Goal: Register for event/course

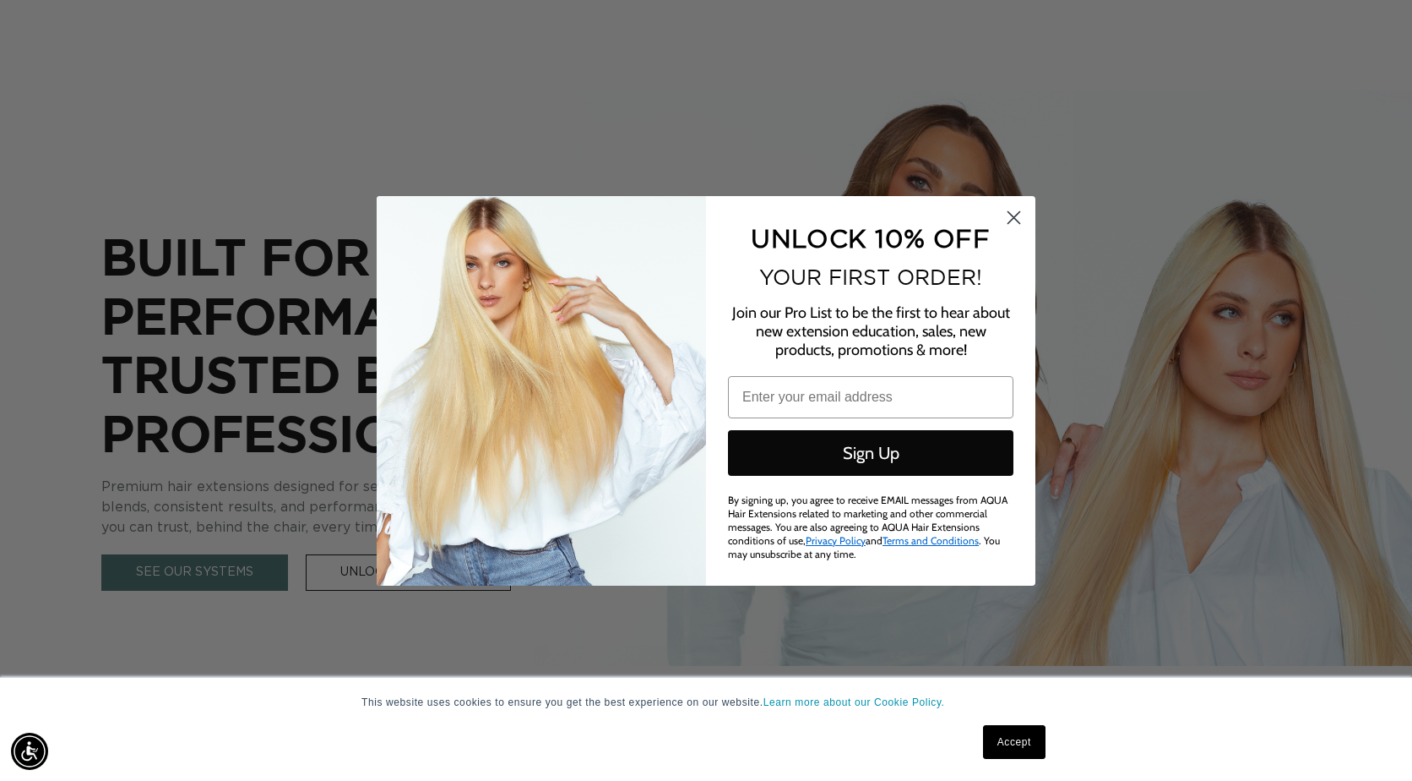
click at [1012, 215] on icon "Close dialog" at bounding box center [1015, 217] width 12 height 12
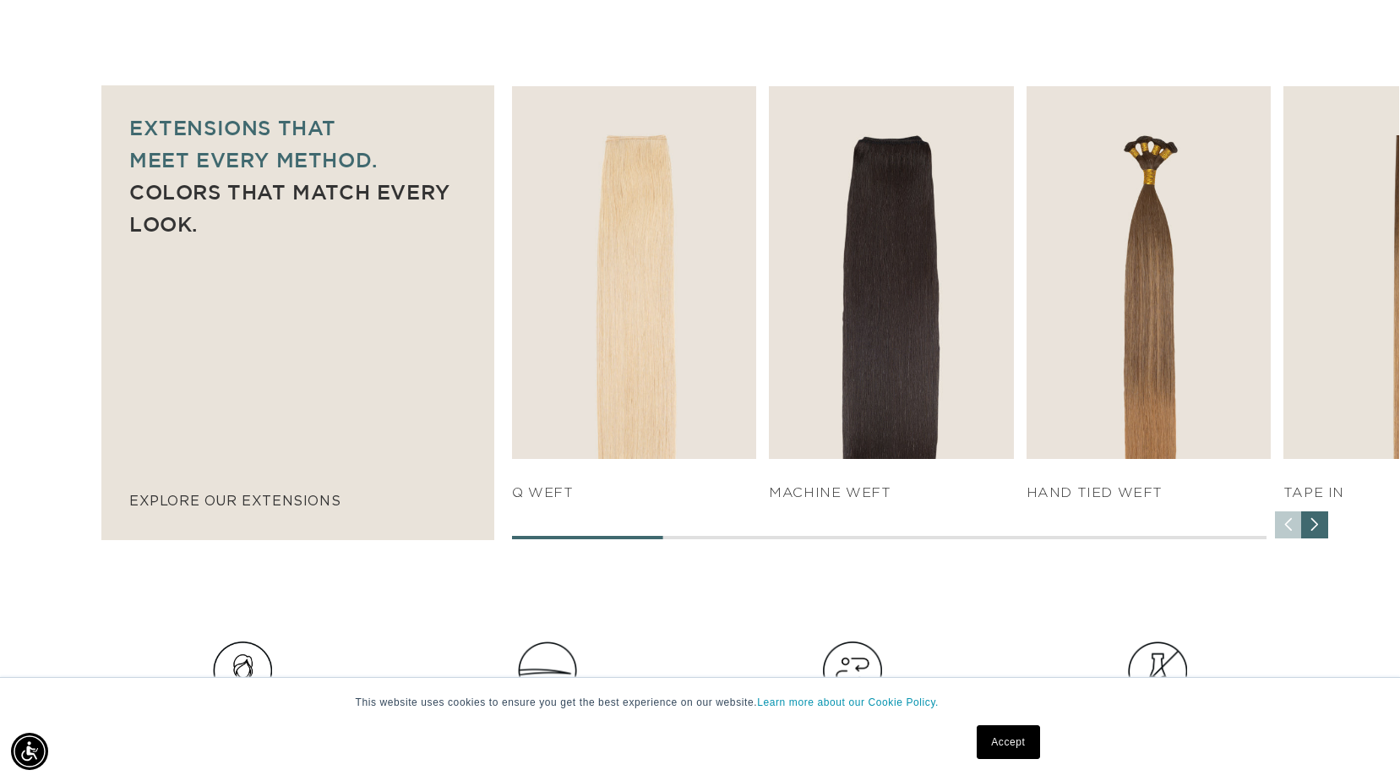
click at [1318, 531] on div "Next slide" at bounding box center [1314, 524] width 27 height 27
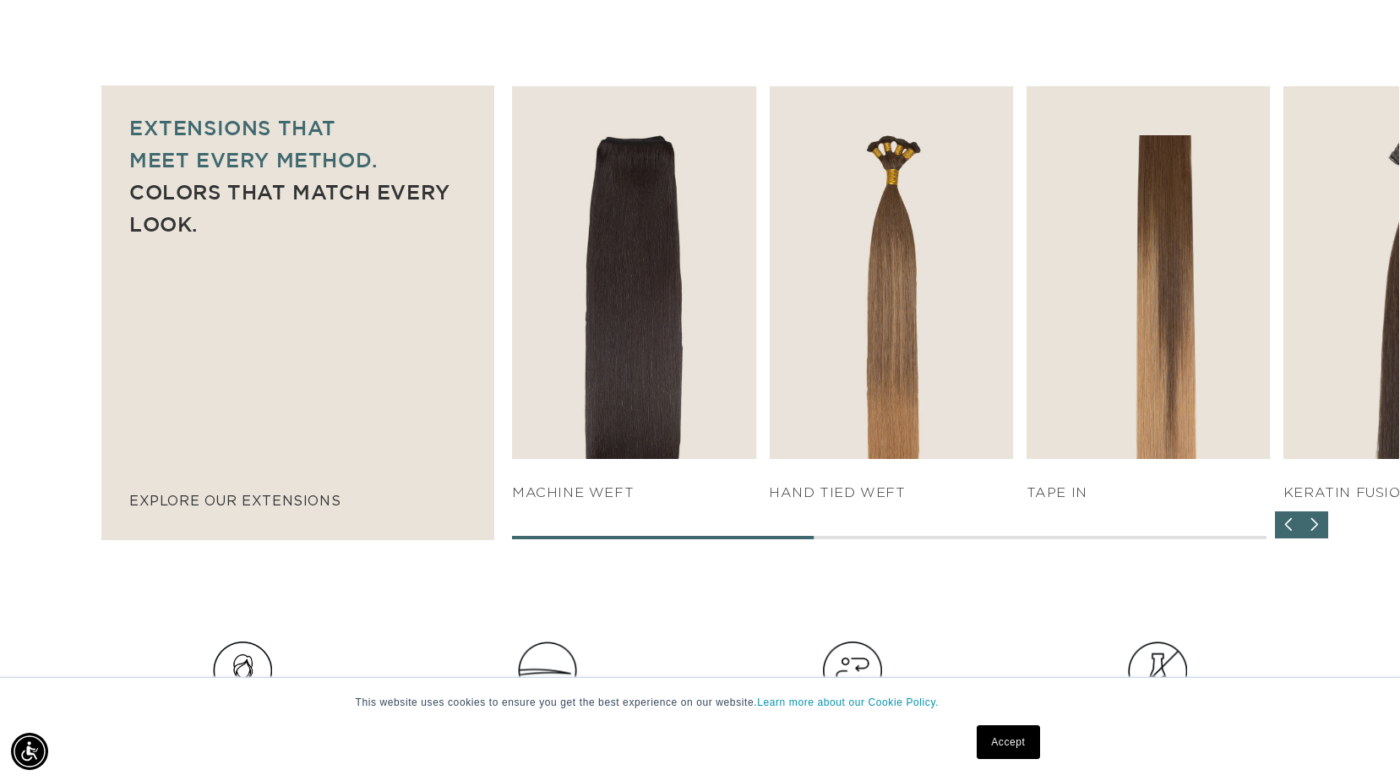
scroll to position [0, 1280]
click at [1315, 523] on div "Next slide" at bounding box center [1314, 524] width 27 height 27
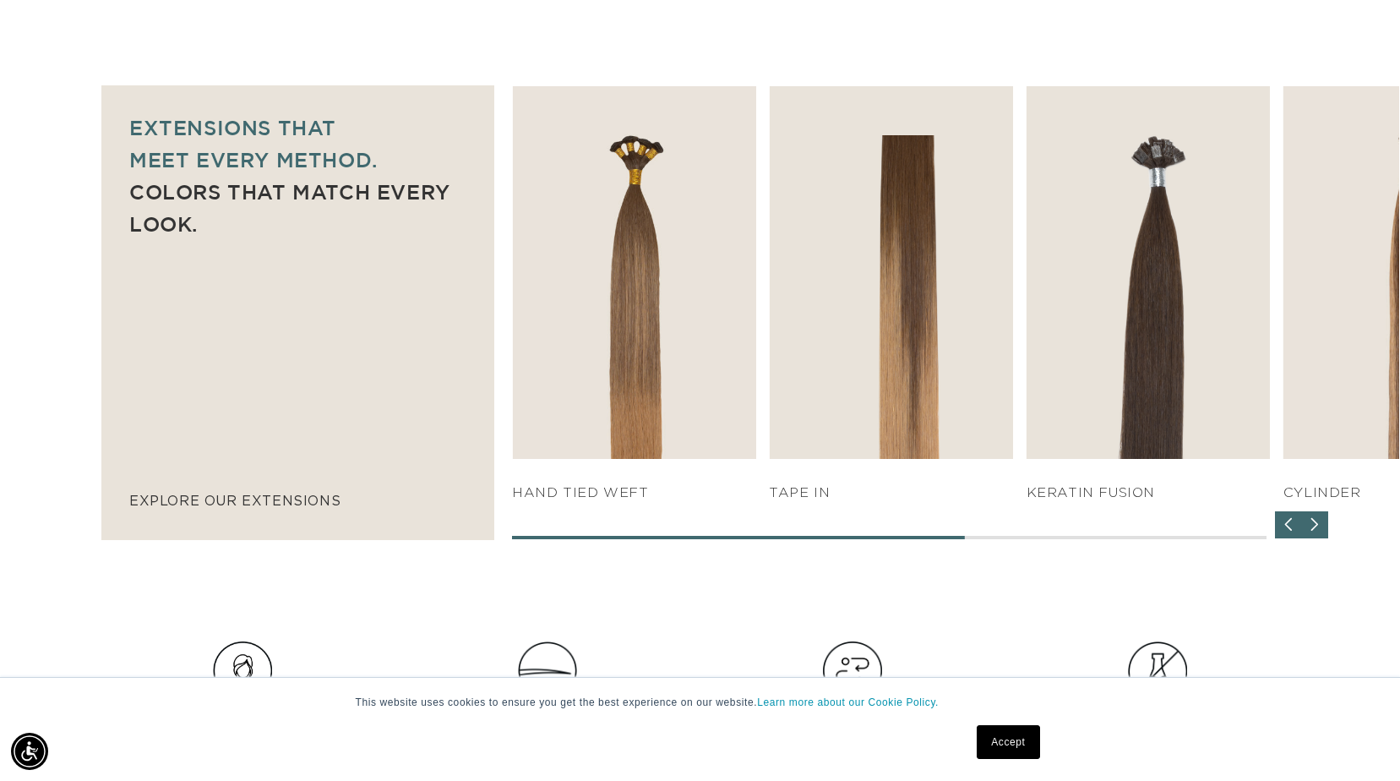
click at [1315, 523] on div "Next slide" at bounding box center [1314, 524] width 27 height 27
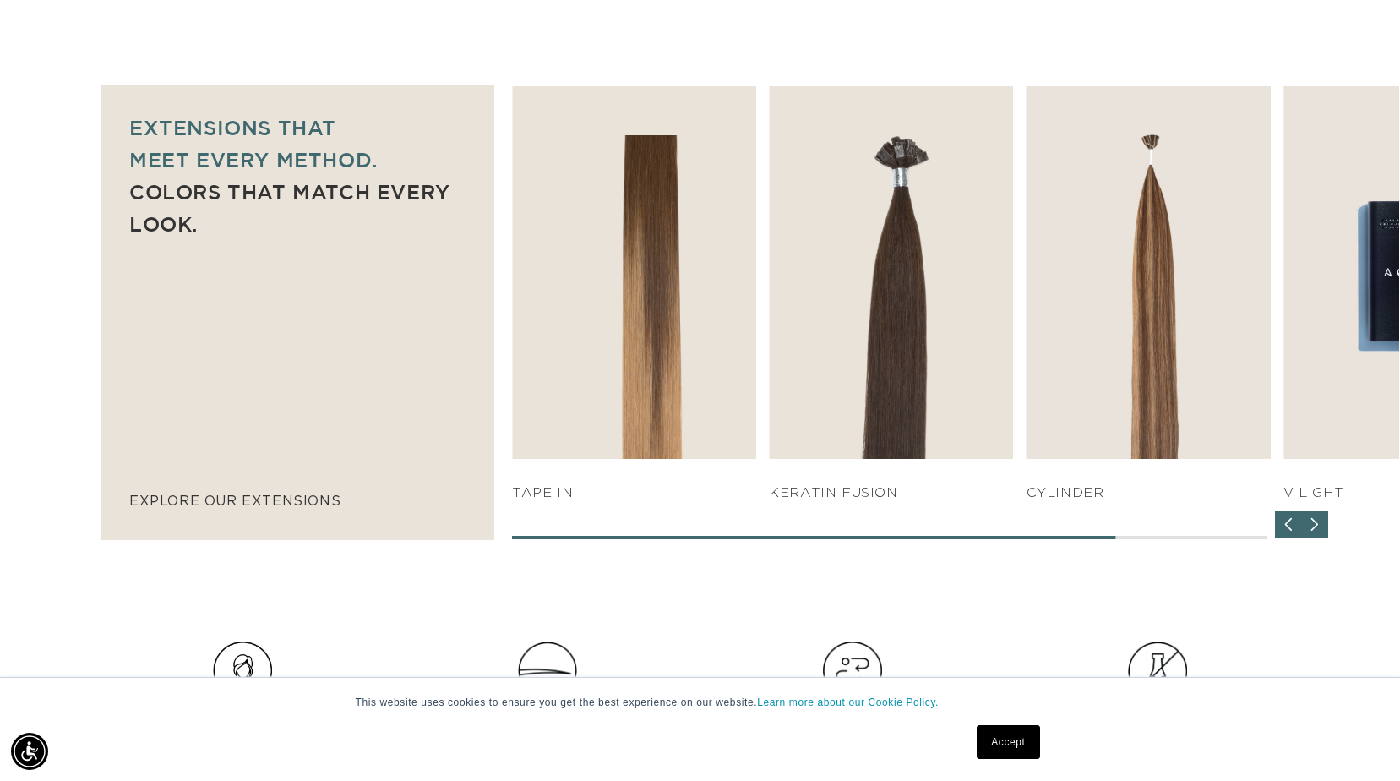
scroll to position [0, 2560]
click at [1317, 525] on div "Next slide" at bounding box center [1314, 524] width 27 height 27
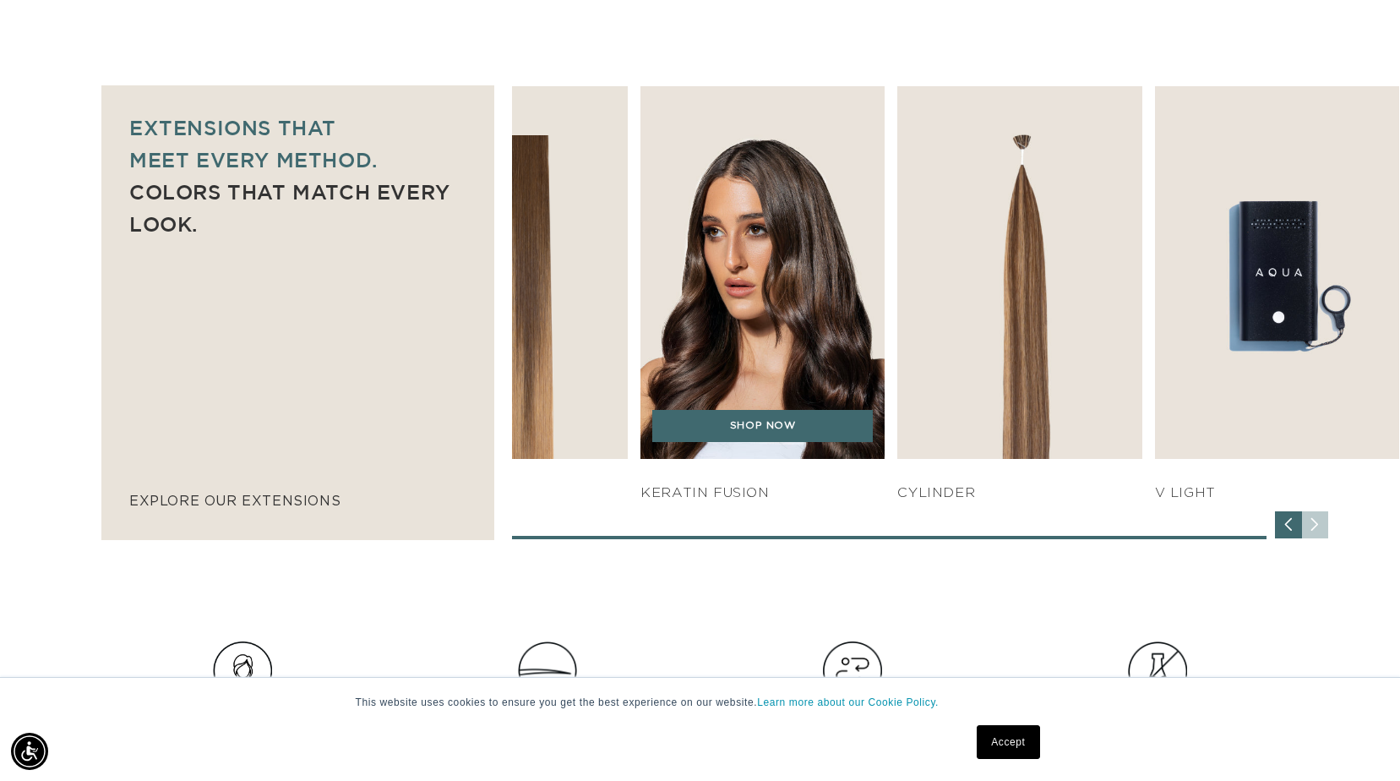
scroll to position [0, 1280]
click at [756, 258] on img "5 / 7" at bounding box center [762, 272] width 257 height 391
click at [770, 422] on link "SHOP NOW" at bounding box center [762, 426] width 220 height 32
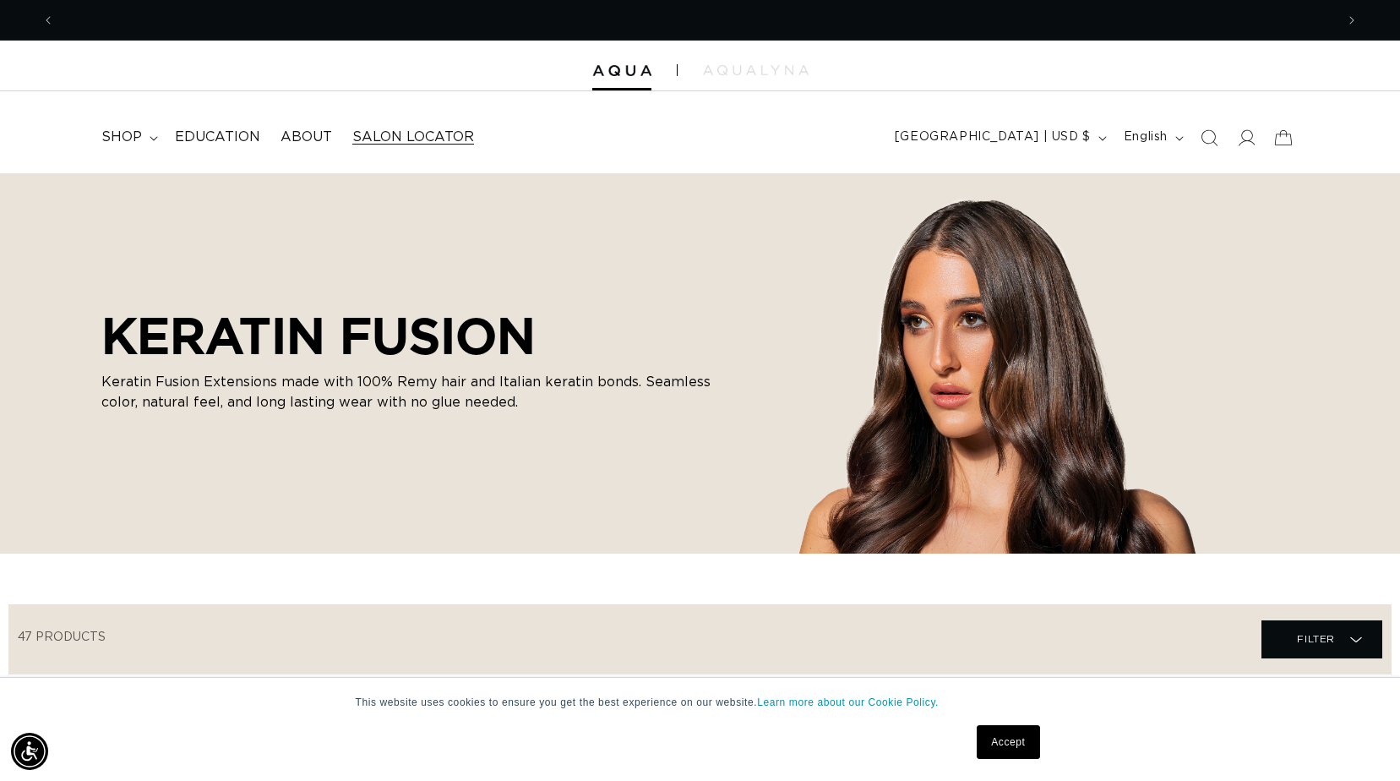
scroll to position [0, 2560]
click at [212, 139] on span "Education" at bounding box center [217, 137] width 85 height 18
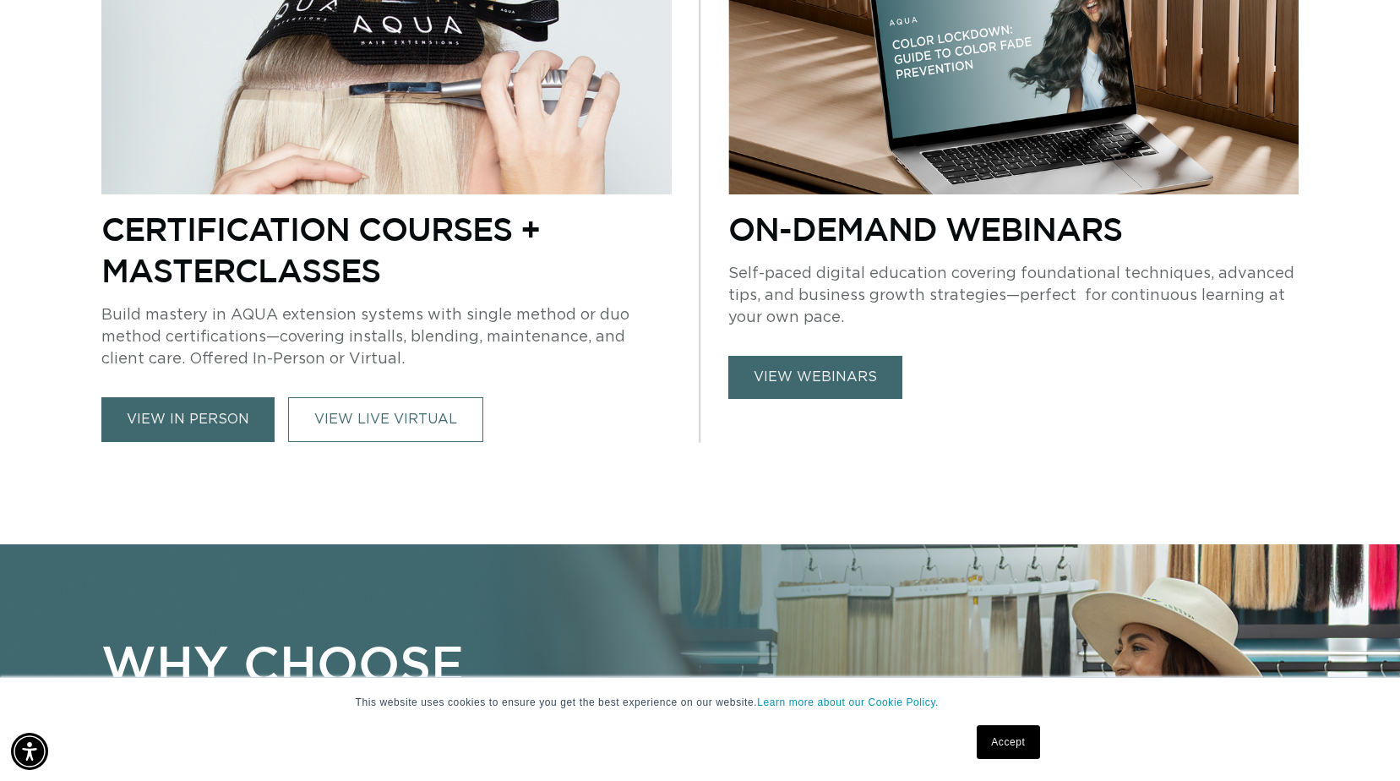
scroll to position [1267, 0]
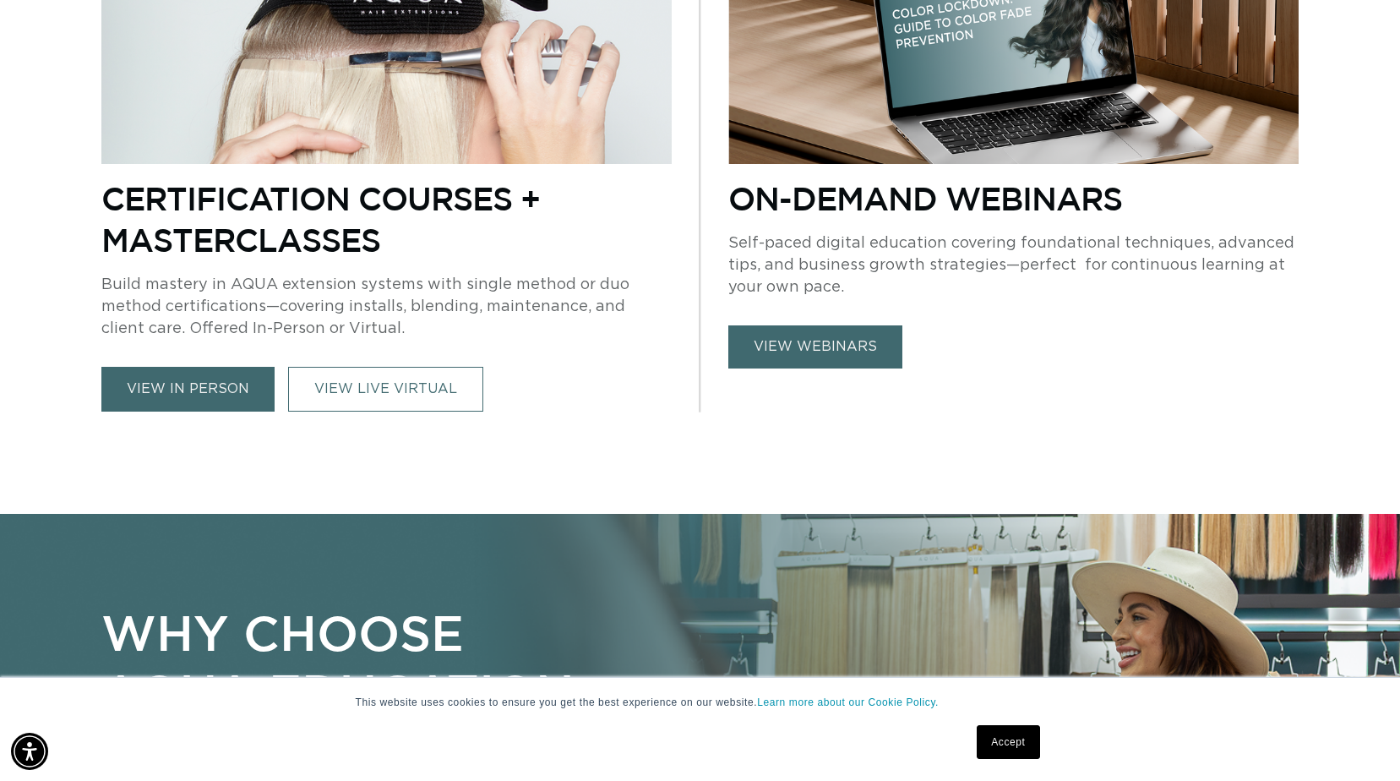
click at [229, 392] on link "view in person" at bounding box center [187, 389] width 173 height 45
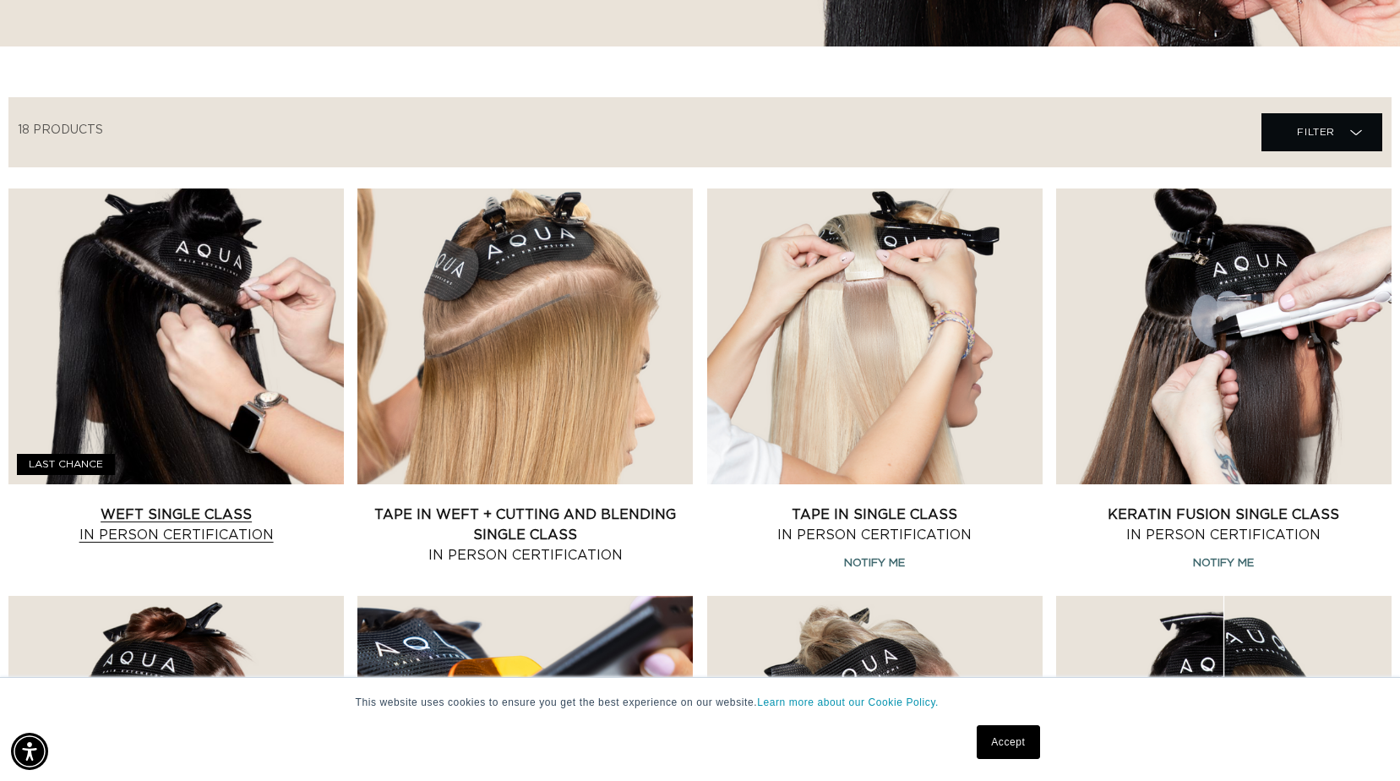
click at [200, 512] on link "Weft Single Class In Person Certification" at bounding box center [175, 524] width 335 height 41
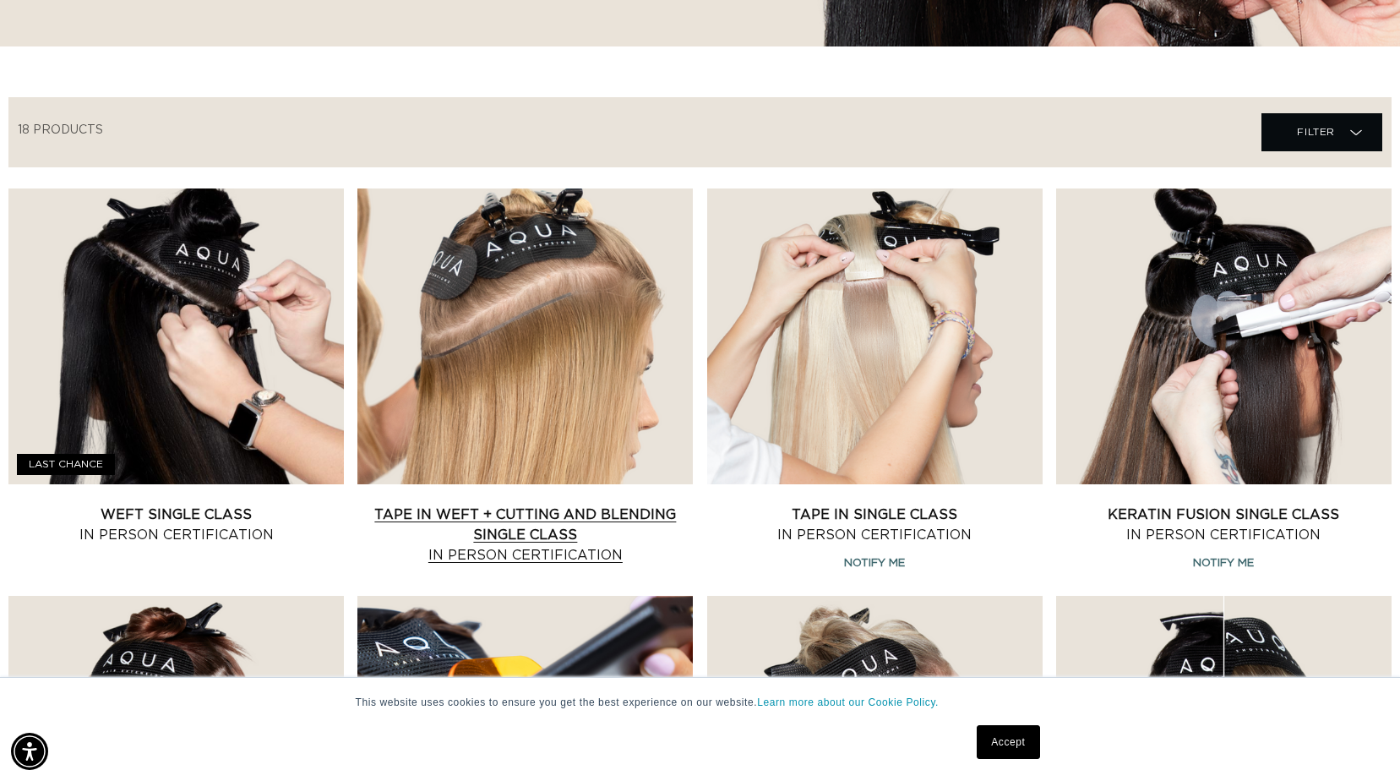
scroll to position [0, 1280]
click at [549, 504] on link "Tape In Weft + Cutting and Blending Single Class In Person Certification" at bounding box center [524, 534] width 335 height 61
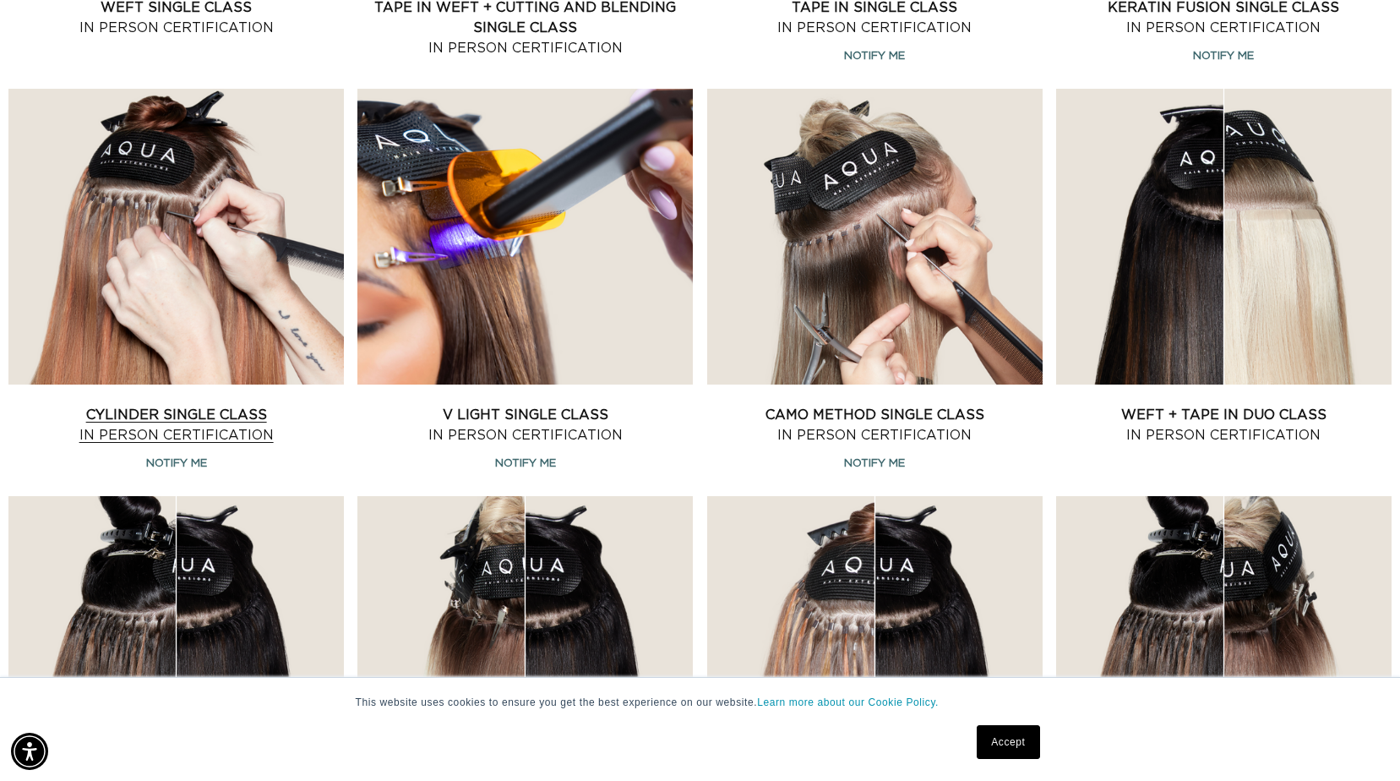
scroll to position [0, 0]
click at [183, 409] on link "Cylinder Single Class In Person Certification" at bounding box center [175, 425] width 335 height 41
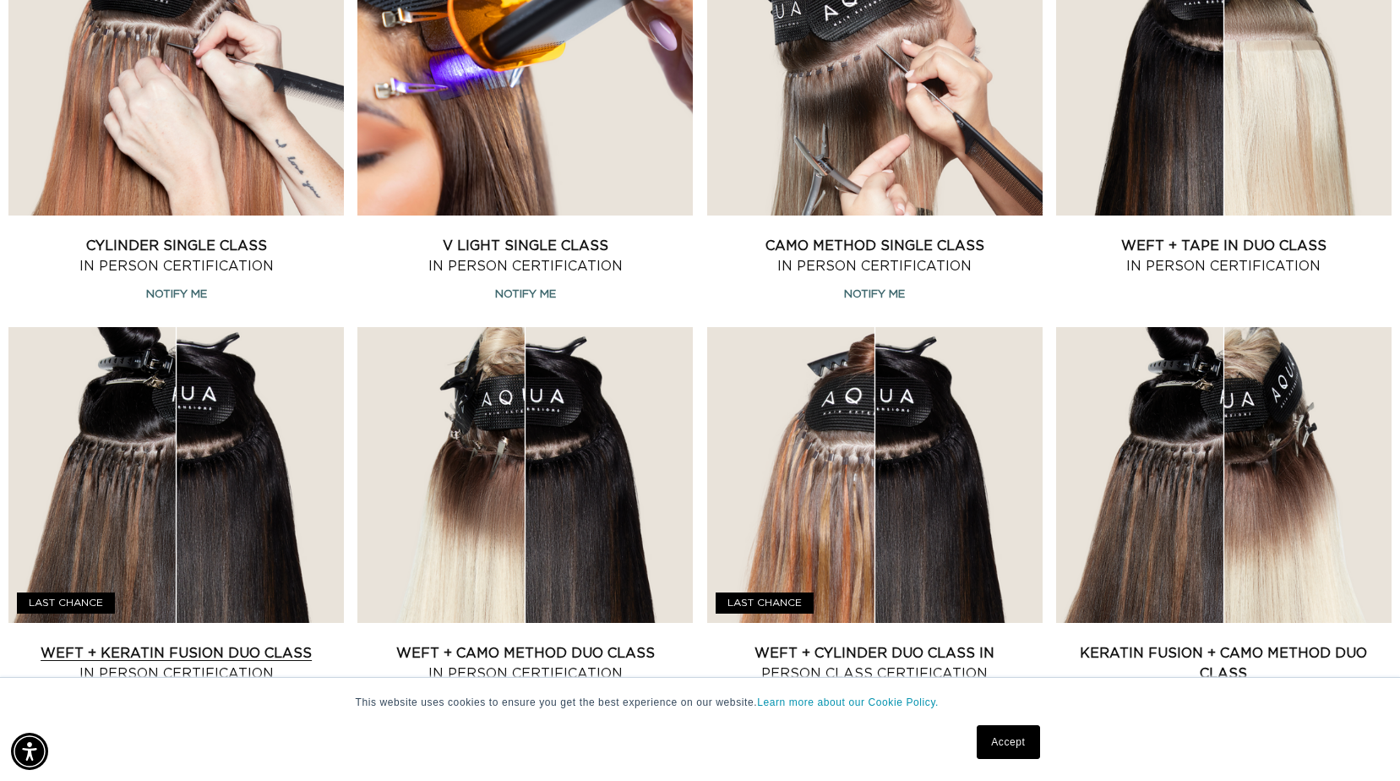
scroll to position [0, 1280]
click at [220, 644] on link "Weft + Keratin Fusion Duo Class In Person Certification" at bounding box center [175, 663] width 335 height 41
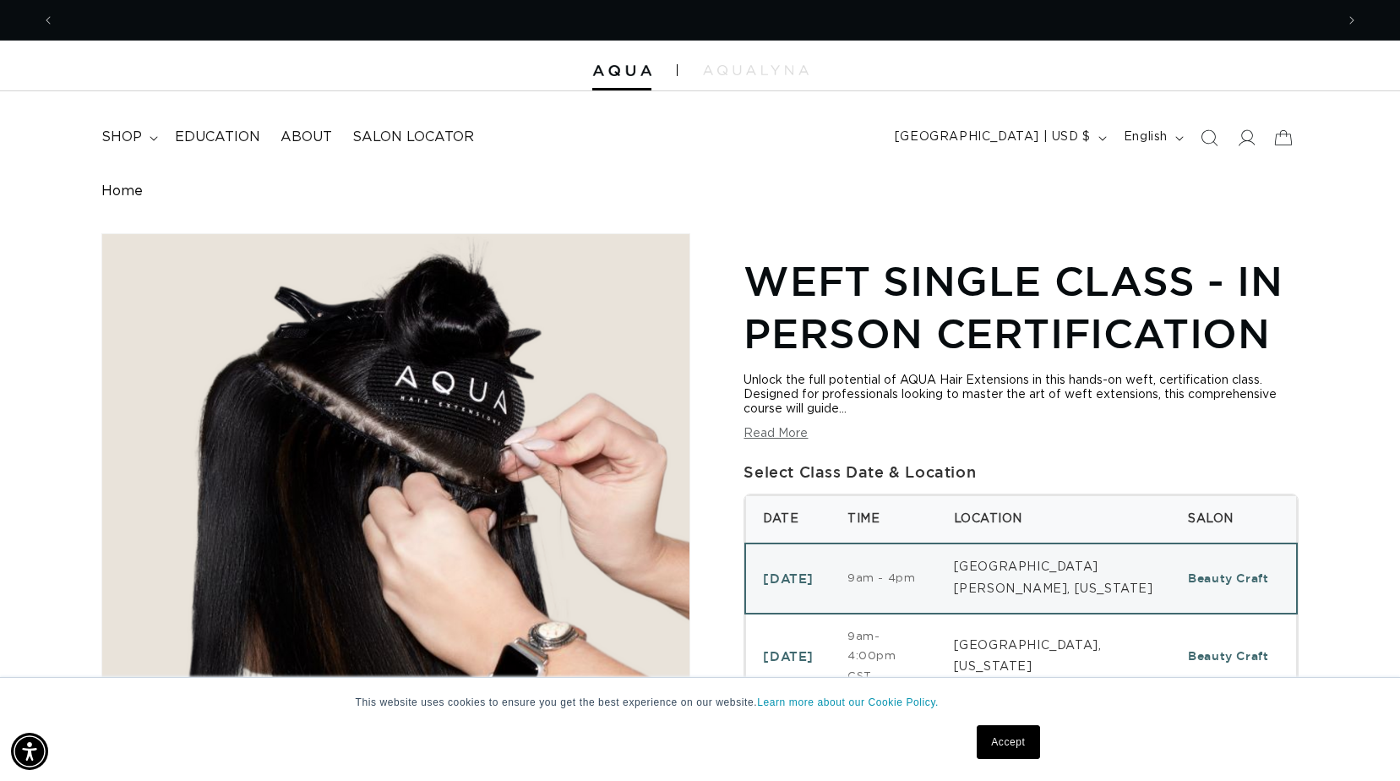
scroll to position [0, 2560]
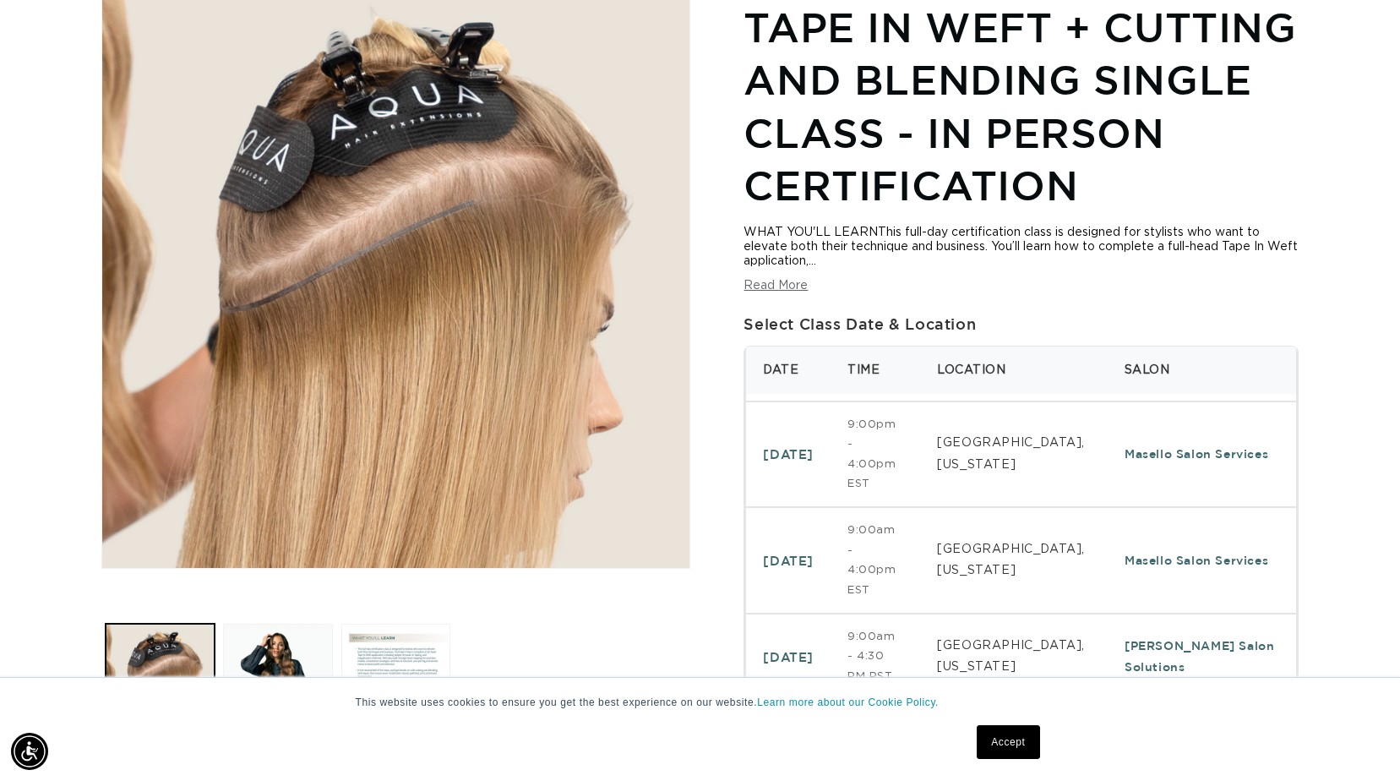
scroll to position [0, 2560]
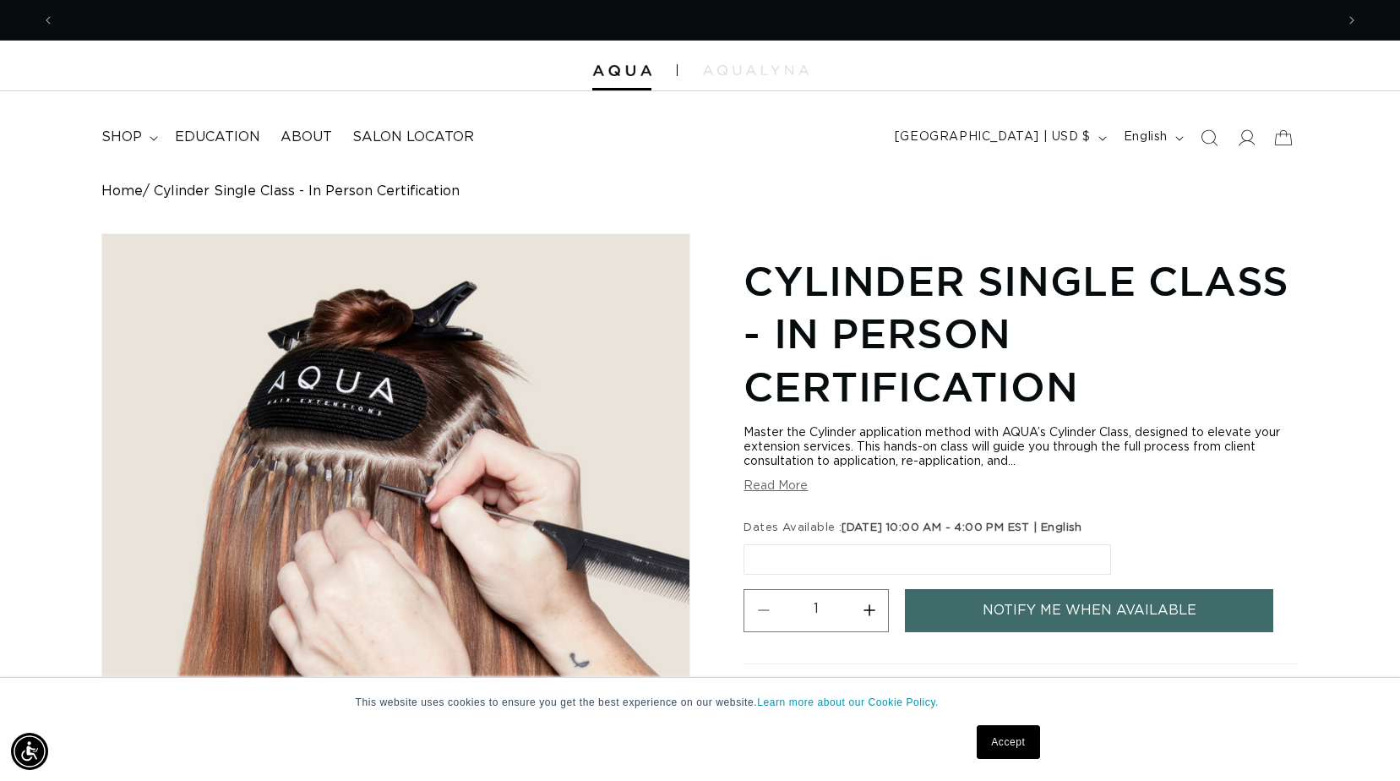
scroll to position [0, 2560]
click at [794, 487] on button "Read More" at bounding box center [775, 486] width 64 height 14
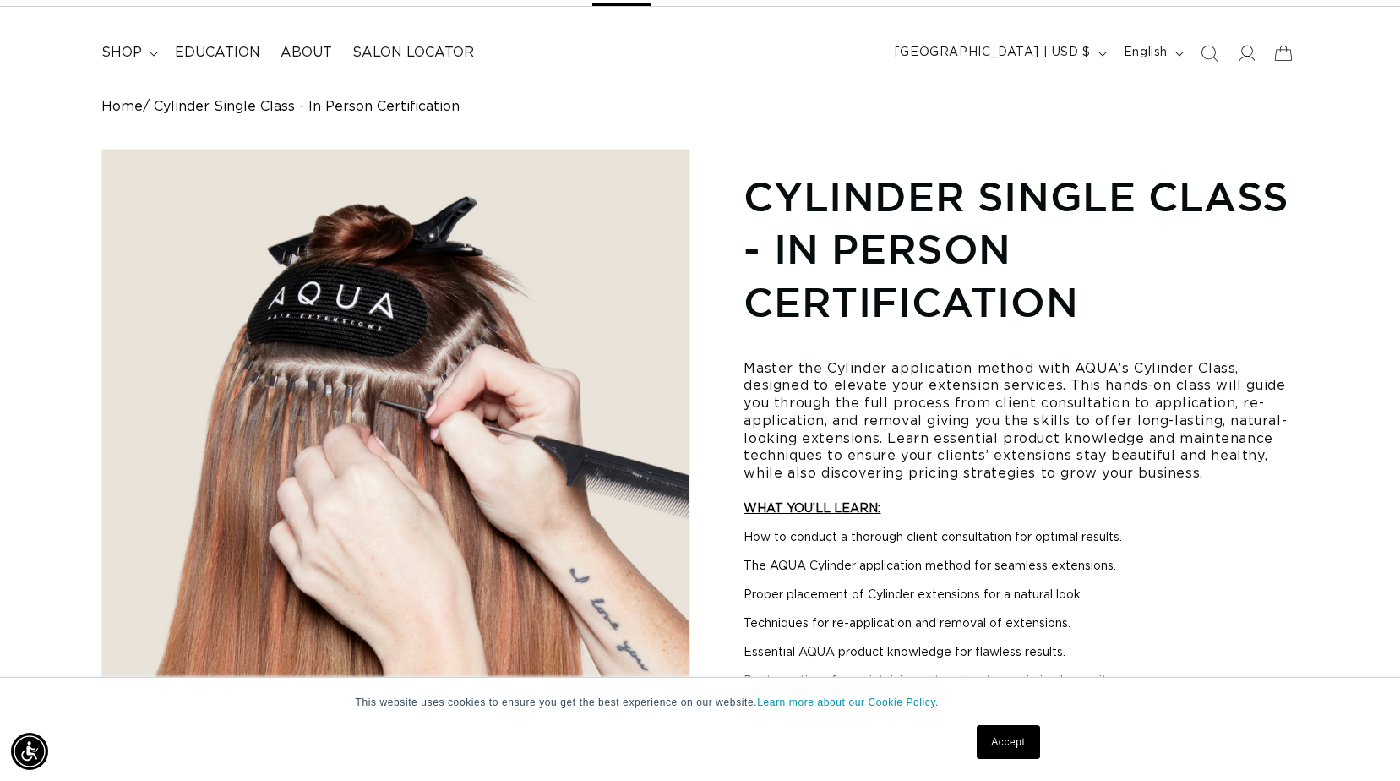
scroll to position [0, 1280]
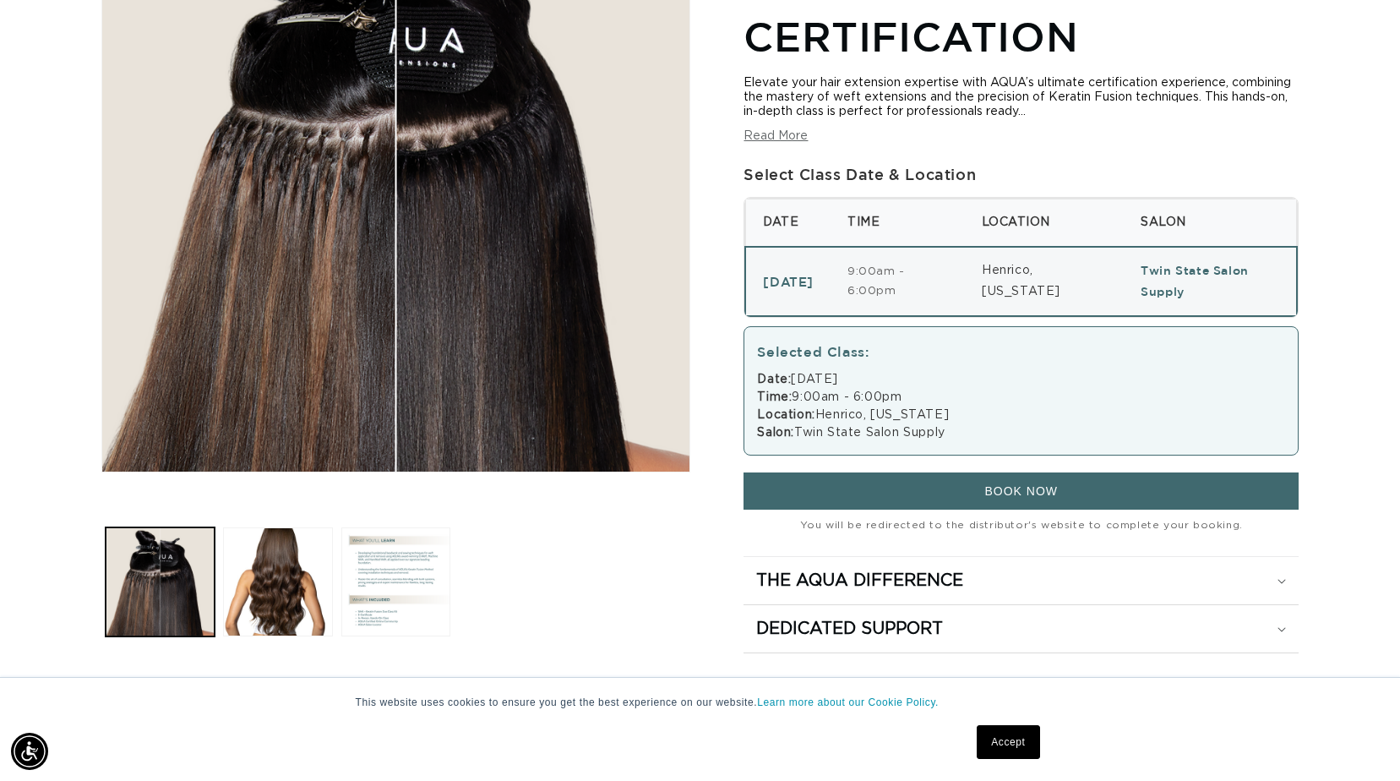
scroll to position [507, 0]
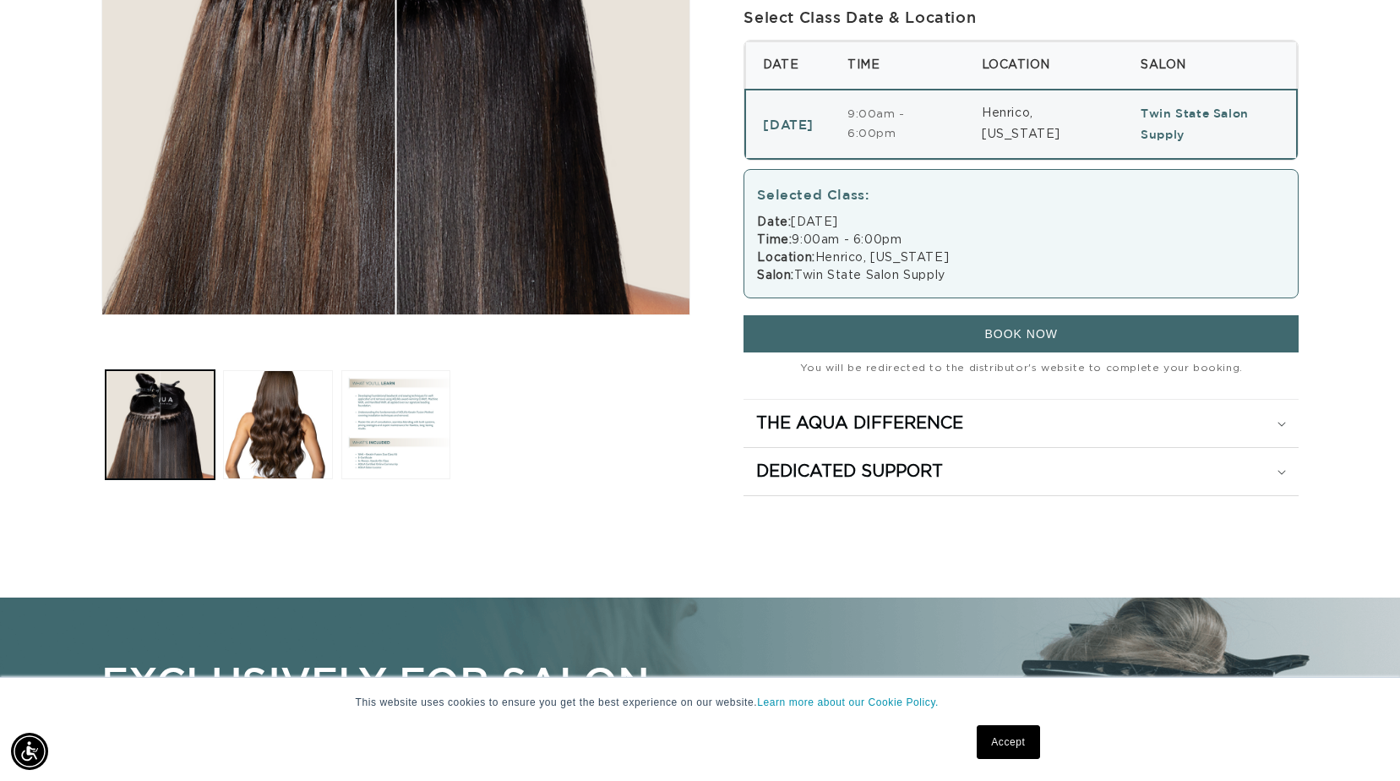
click at [942, 339] on button "BOOK NOW" at bounding box center [1020, 333] width 554 height 37
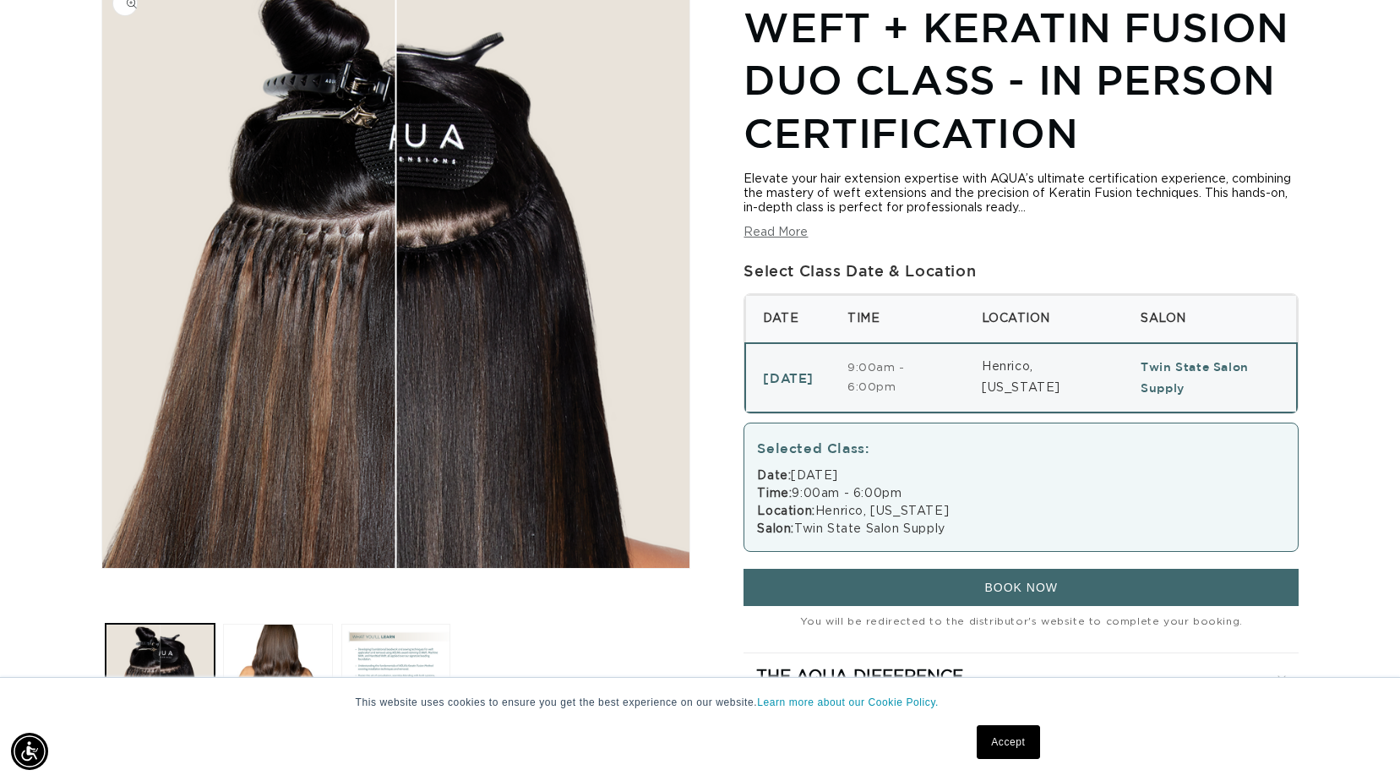
scroll to position [0, 2560]
